Goal: Check status

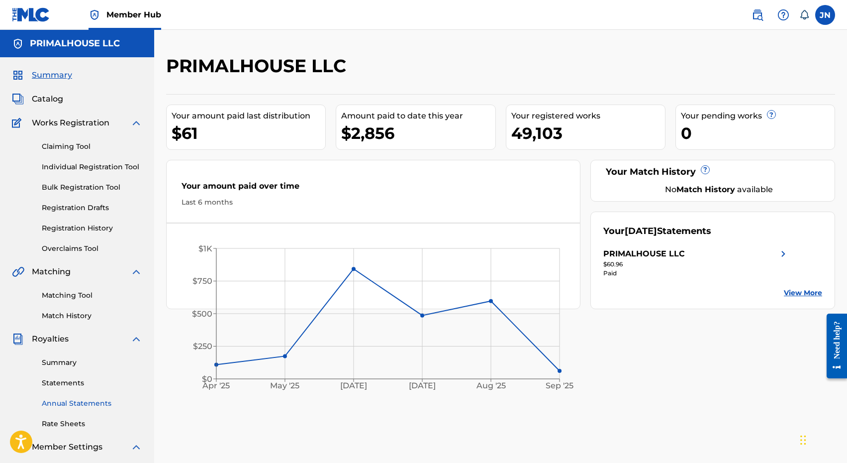
click at [68, 406] on link "Annual Statements" at bounding box center [92, 403] width 101 height 10
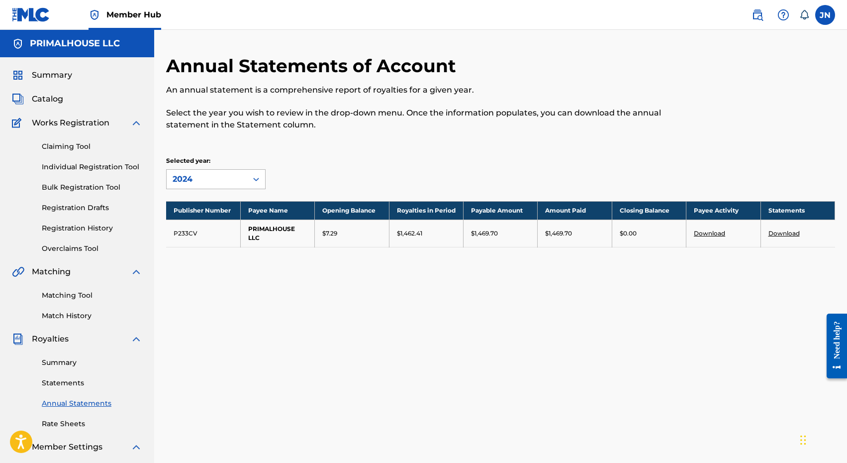
click at [208, 178] on div "2024" at bounding box center [207, 179] width 69 height 12
click at [212, 247] on div "2022" at bounding box center [216, 251] width 99 height 25
click at [226, 181] on div "2022" at bounding box center [207, 179] width 69 height 12
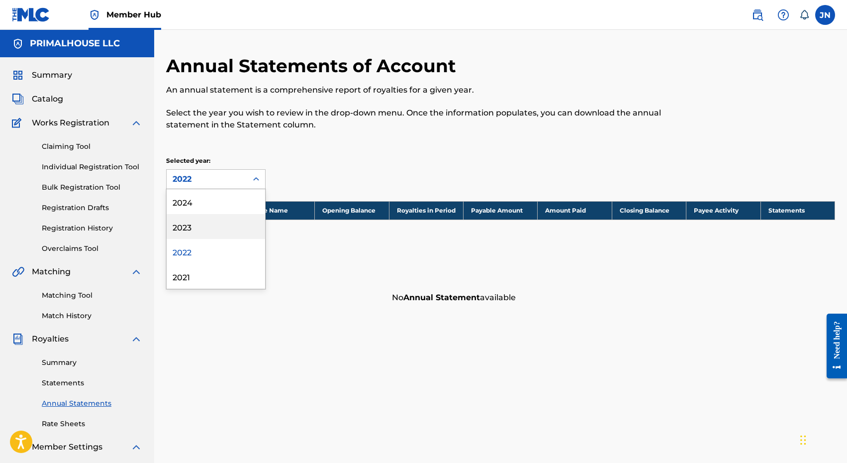
click at [222, 229] on div "2023" at bounding box center [216, 226] width 99 height 25
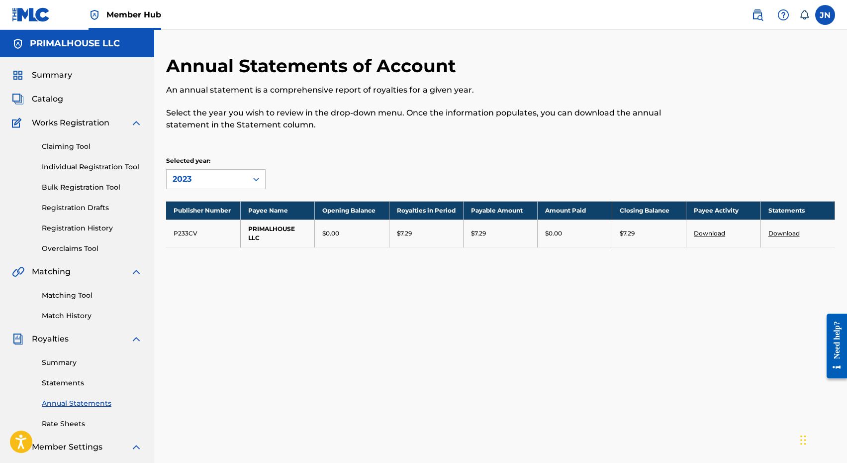
click at [218, 178] on div "2023" at bounding box center [207, 179] width 69 height 12
click at [225, 204] on div "2024" at bounding box center [216, 201] width 99 height 25
click at [237, 178] on div "2024" at bounding box center [207, 179] width 69 height 12
